Goal: Ask a question

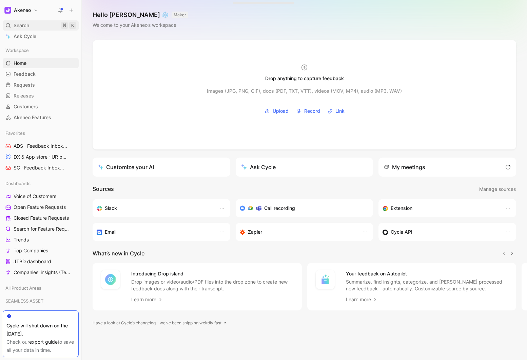
click at [36, 28] on div "Search ⌘ K" at bounding box center [41, 25] width 76 height 10
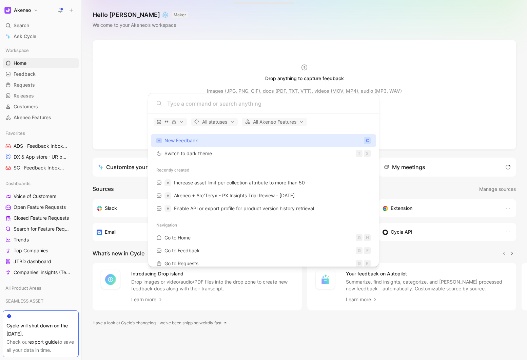
click at [23, 37] on body "Akeneo Search ⌘ K Ask Cycle Workspace Home G then H Feedback G then F Requests …" at bounding box center [263, 180] width 527 height 360
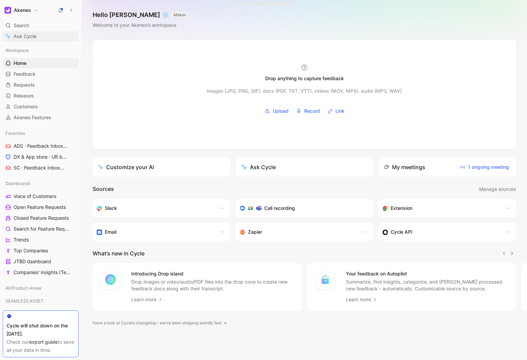
click at [22, 36] on span "Ask Cycle" at bounding box center [25, 36] width 23 height 8
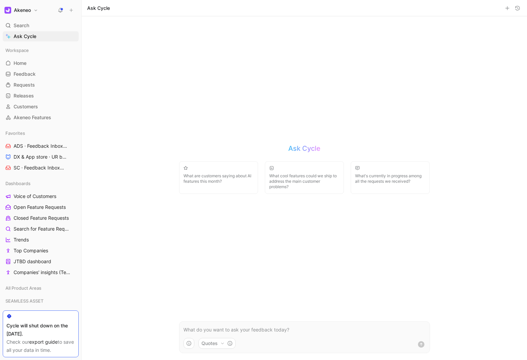
click at [217, 329] on p at bounding box center [305, 329] width 242 height 8
